Goal: Find specific page/section: Find specific page/section

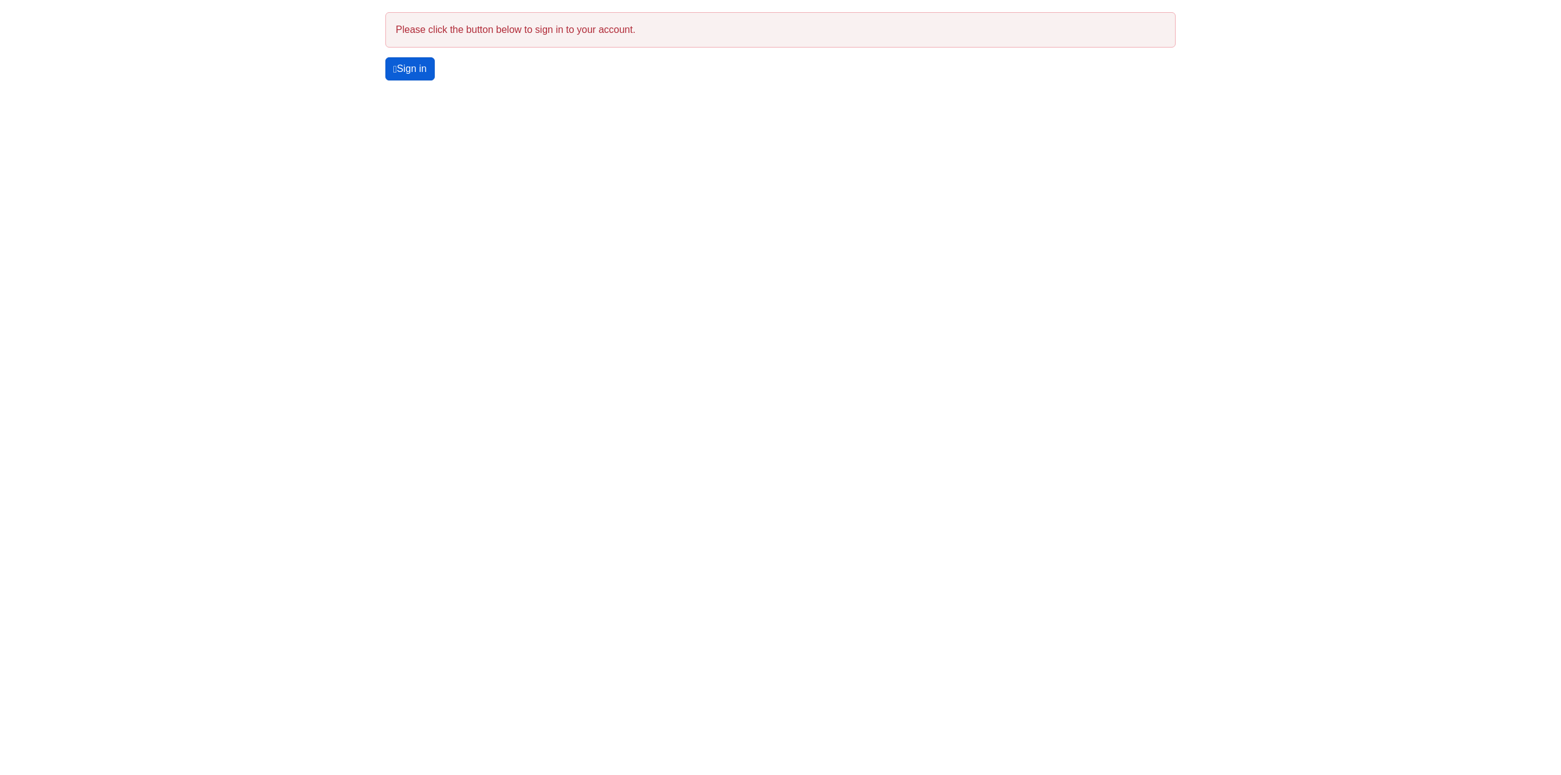
click at [419, 71] on link "Sign in" at bounding box center [409, 68] width 49 height 23
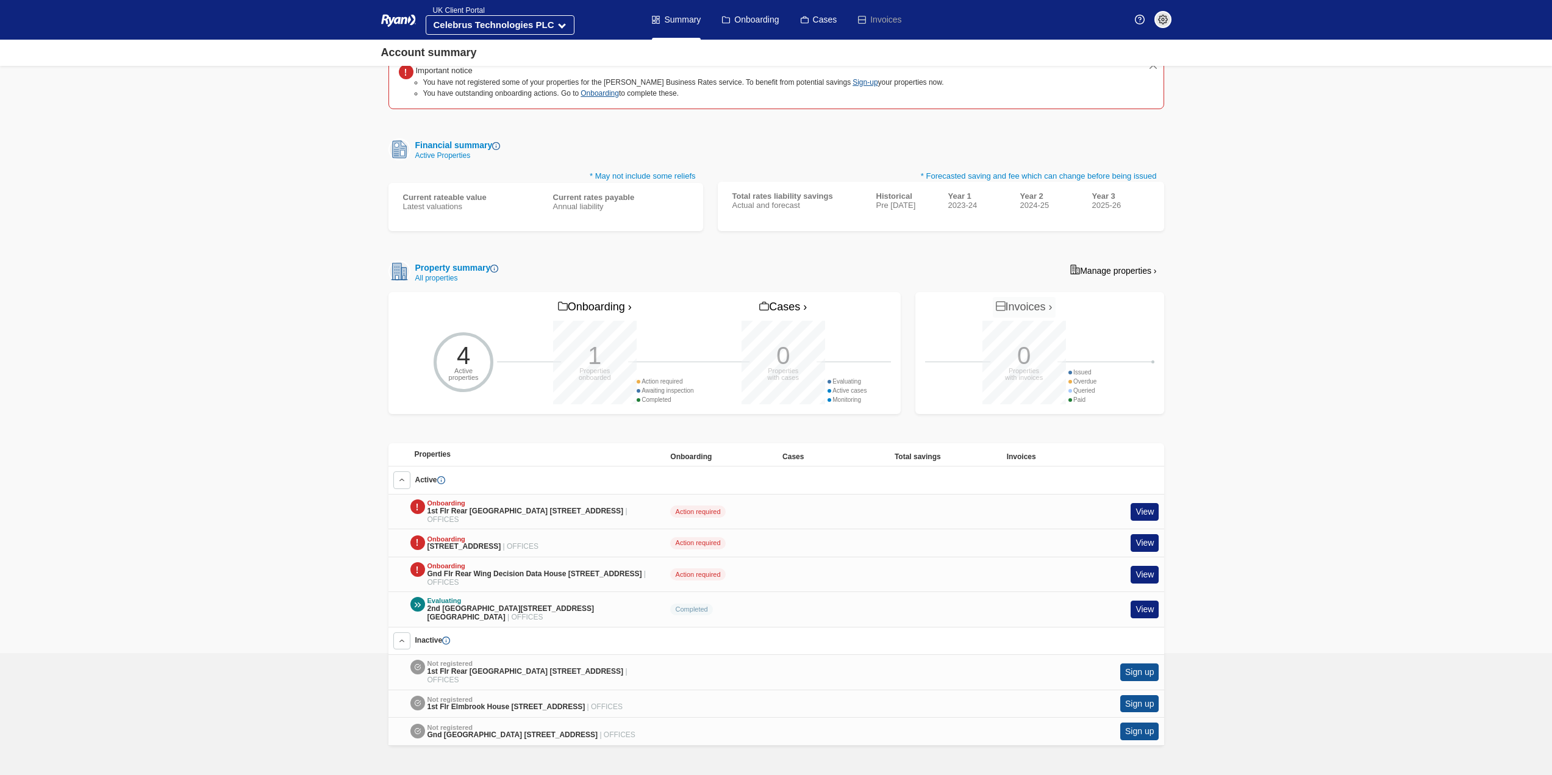
scroll to position [158, 0]
click at [1149, 503] on link "View" at bounding box center [1144, 512] width 28 height 18
